Goal: Task Accomplishment & Management: Manage account settings

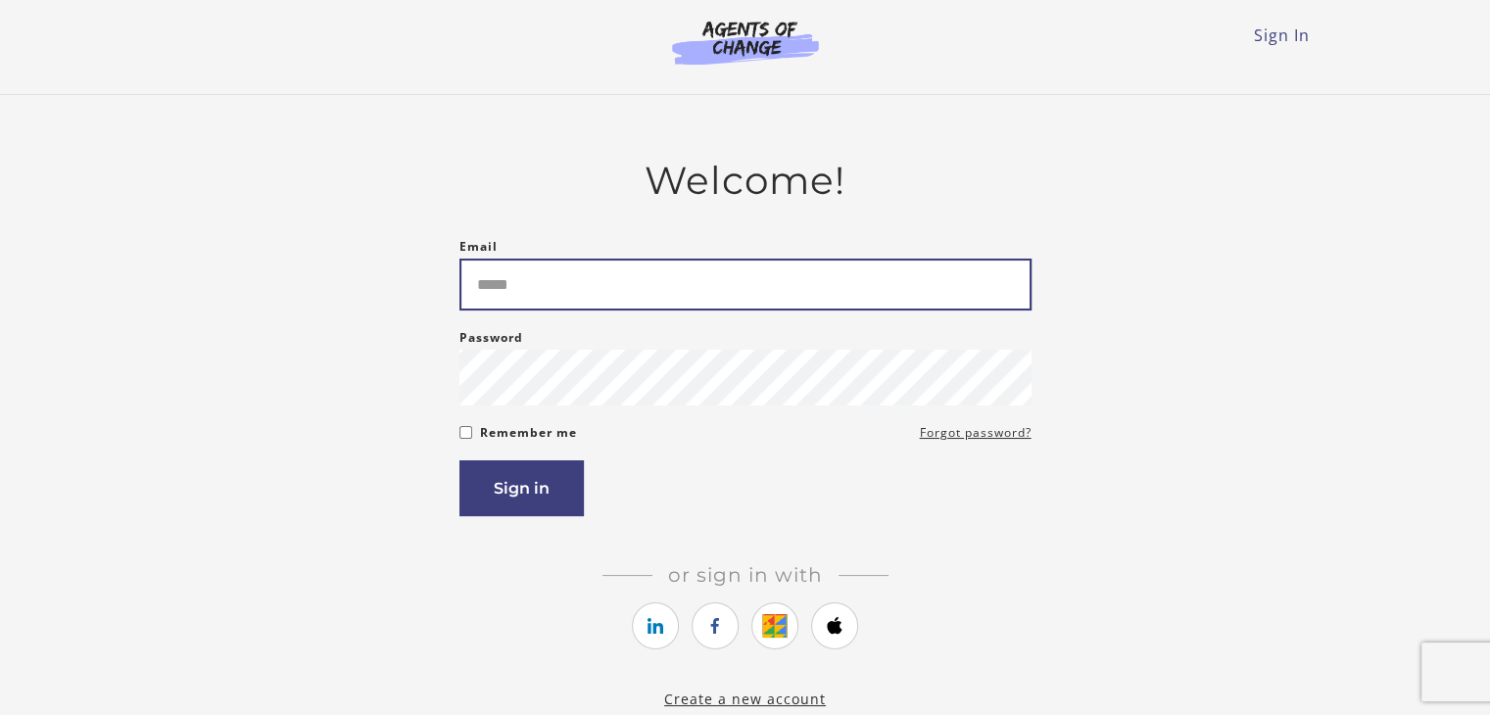
click at [581, 296] on input "Email" at bounding box center [745, 285] width 572 height 52
type input "**********"
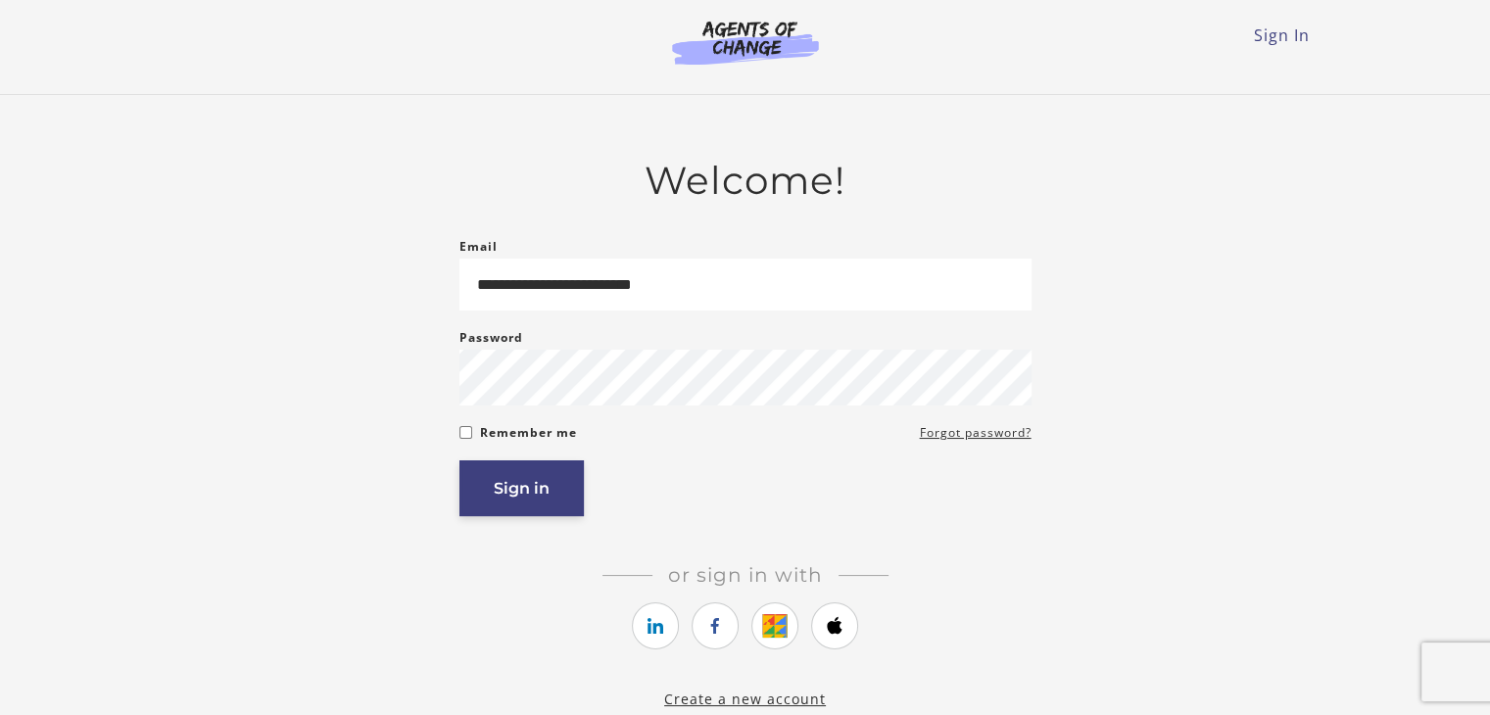
click at [518, 491] on button "Sign in" at bounding box center [521, 488] width 124 height 56
